Goal: Task Accomplishment & Management: Use online tool/utility

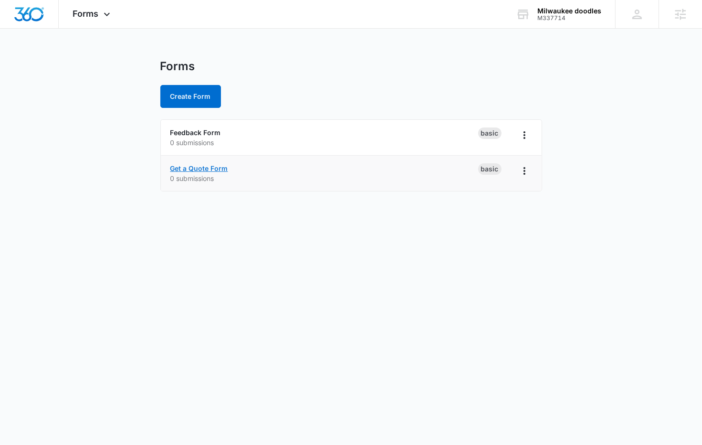
click at [194, 166] on link "Get a Quote Form" at bounding box center [199, 168] width 58 height 8
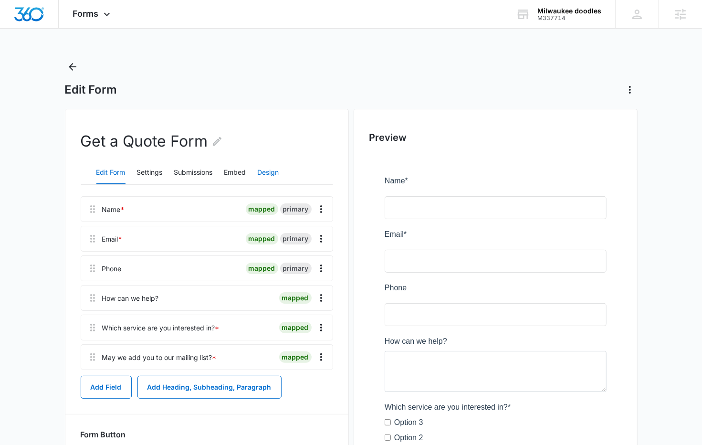
click at [267, 167] on button "Design" at bounding box center [268, 172] width 21 height 23
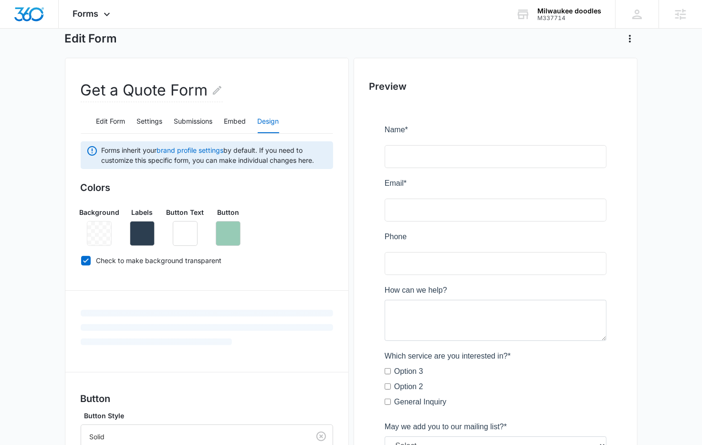
scroll to position [79, 0]
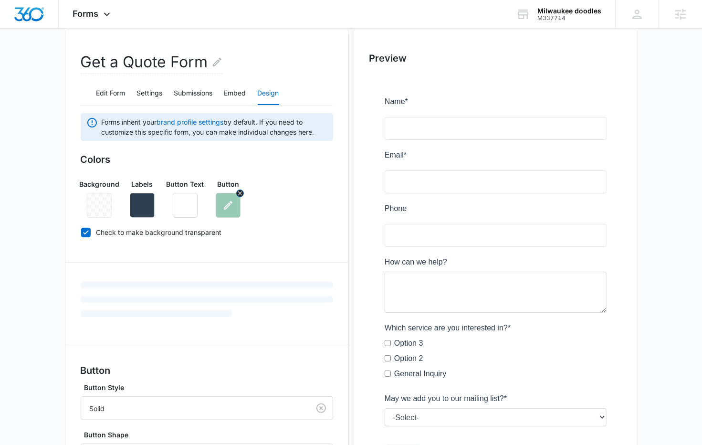
click at [221, 210] on button "button" at bounding box center [228, 205] width 25 height 25
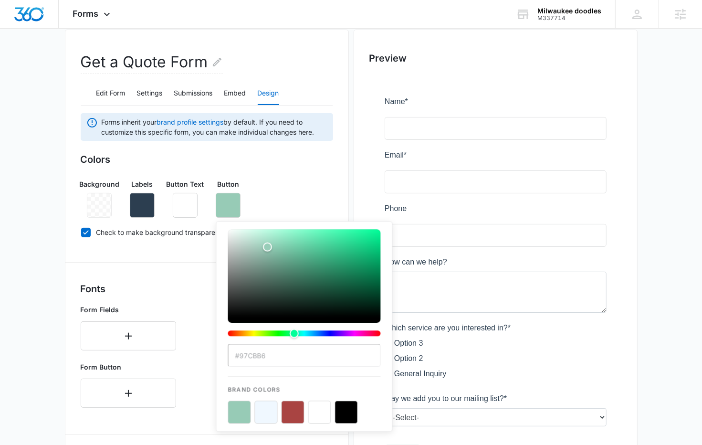
click at [298, 405] on button "color-picker-container" at bounding box center [293, 412] width 23 height 23
type input "#A94442"
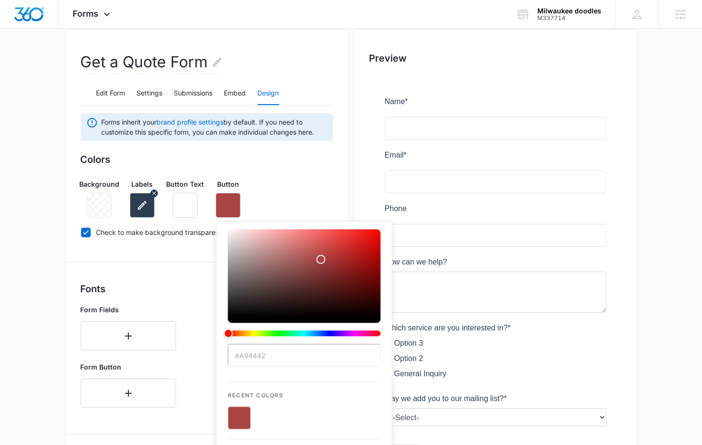
click at [139, 201] on icon "button" at bounding box center [142, 205] width 11 height 11
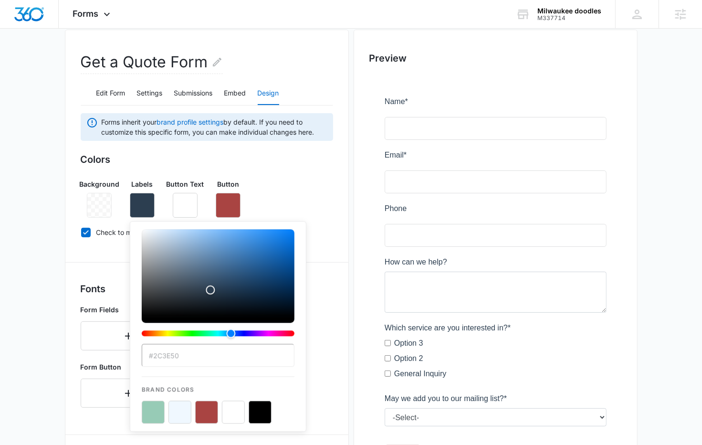
click at [151, 414] on button "color-picker-container" at bounding box center [153, 412] width 23 height 23
type input "#97CBB6"
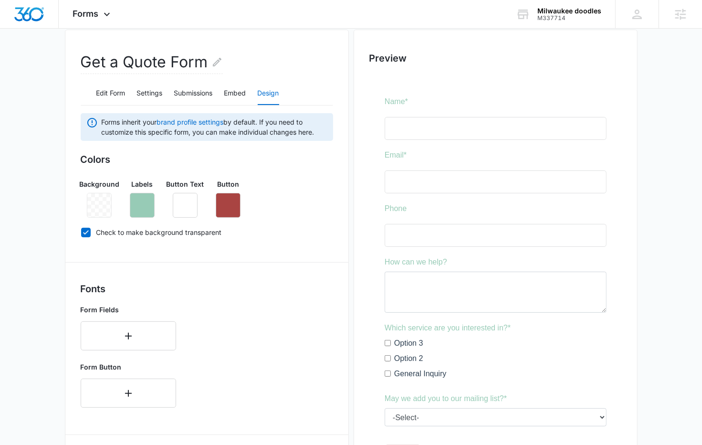
click at [297, 198] on div "Background Labels Button Text Button" at bounding box center [207, 194] width 253 height 46
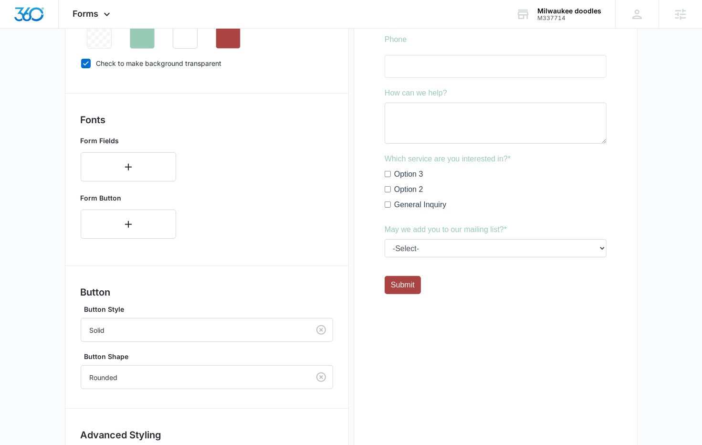
scroll to position [327, 0]
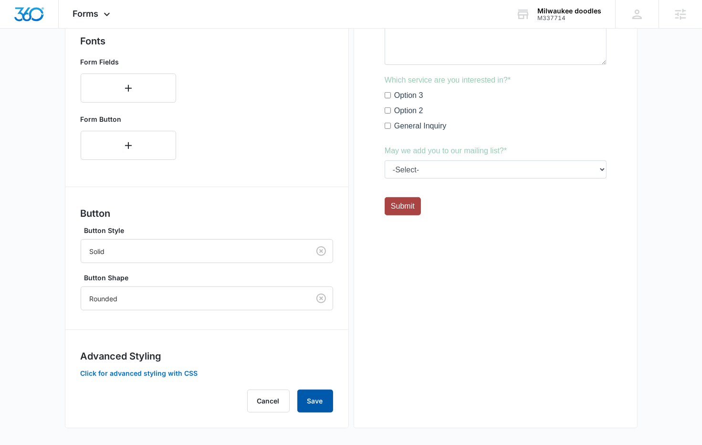
click at [317, 403] on button "Save" at bounding box center [315, 401] width 36 height 23
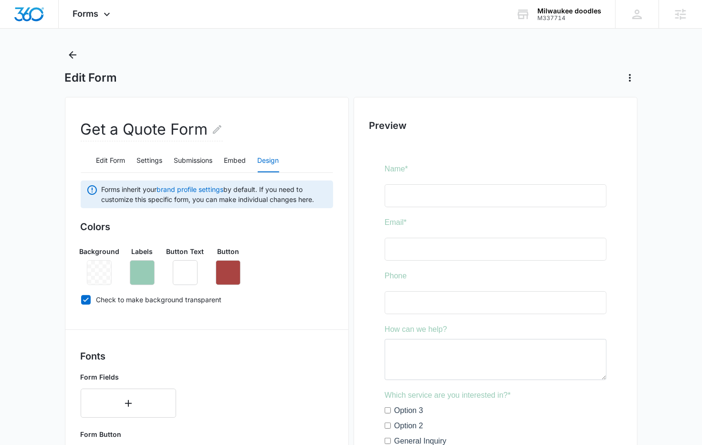
scroll to position [0, 0]
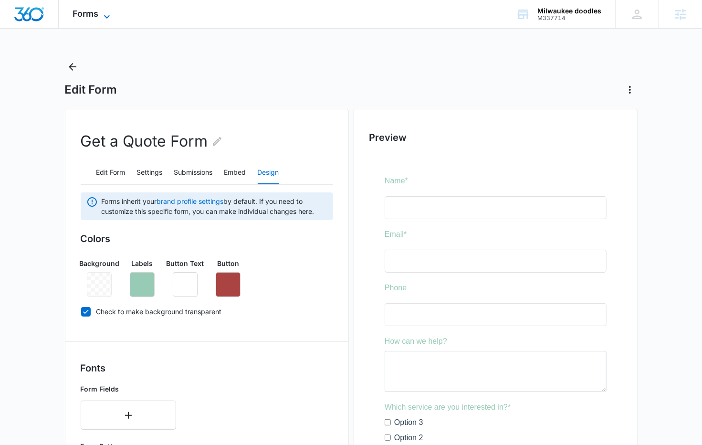
click at [95, 18] on span "Forms" at bounding box center [86, 14] width 26 height 10
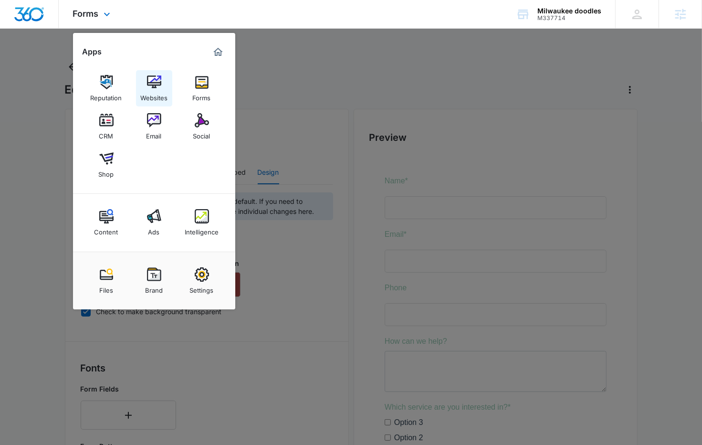
click at [159, 79] on img at bounding box center [154, 82] width 14 height 14
